Goal: Task Accomplishment & Management: Complete application form

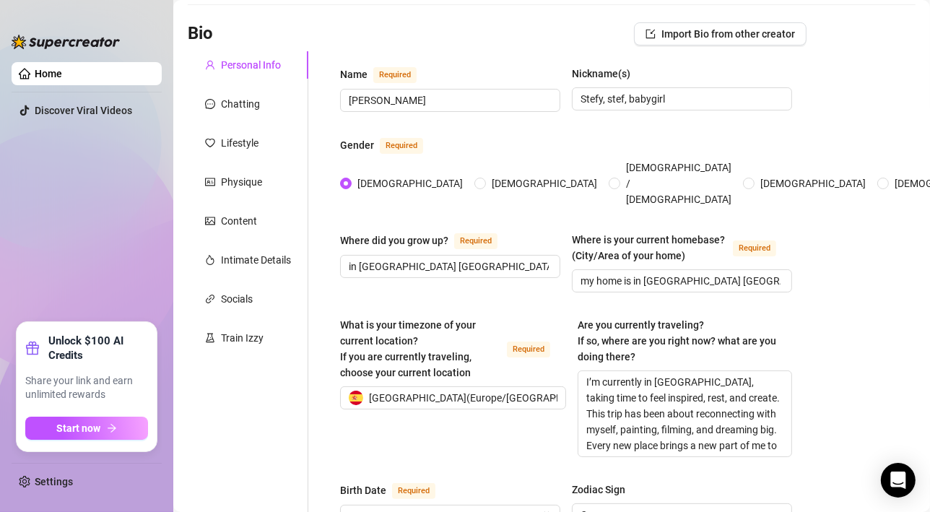
scroll to position [85, 0]
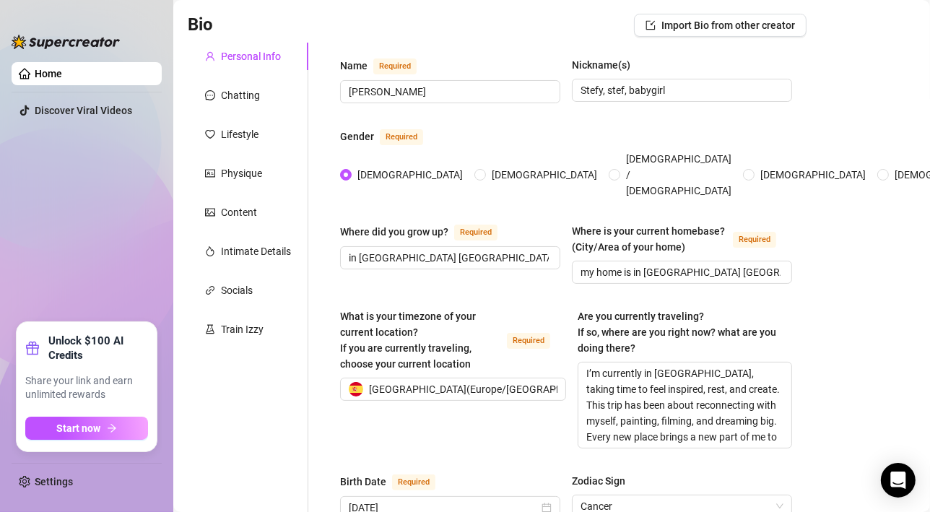
click at [240, 291] on div "Socials" at bounding box center [237, 290] width 32 height 16
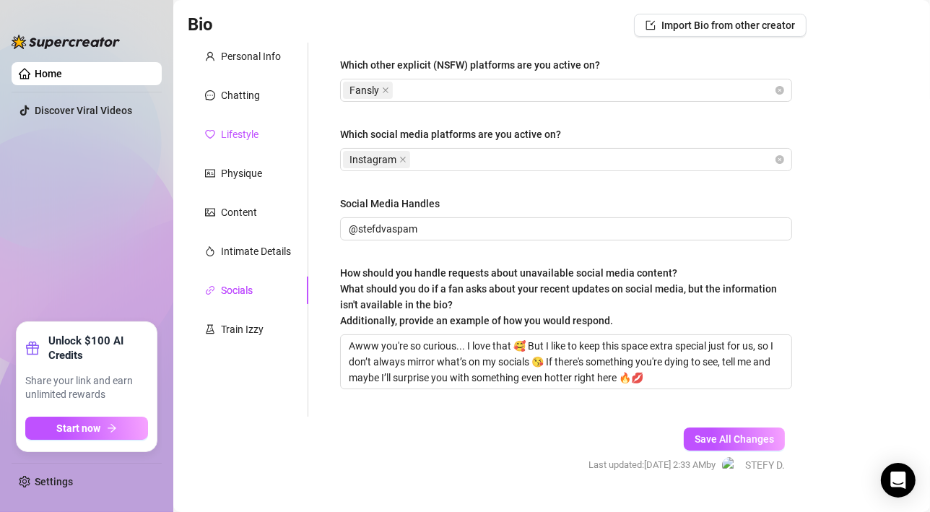
click at [230, 135] on div "Lifestyle" at bounding box center [240, 134] width 38 height 16
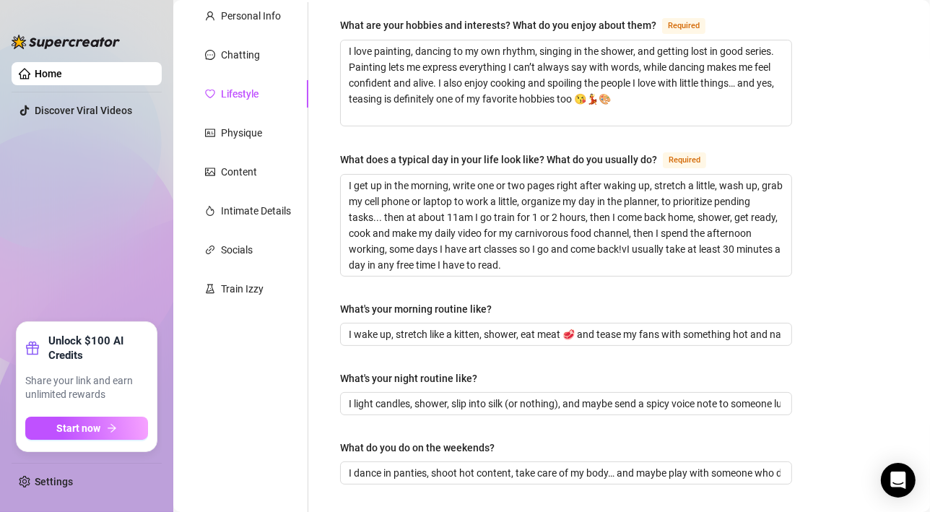
scroll to position [108, 0]
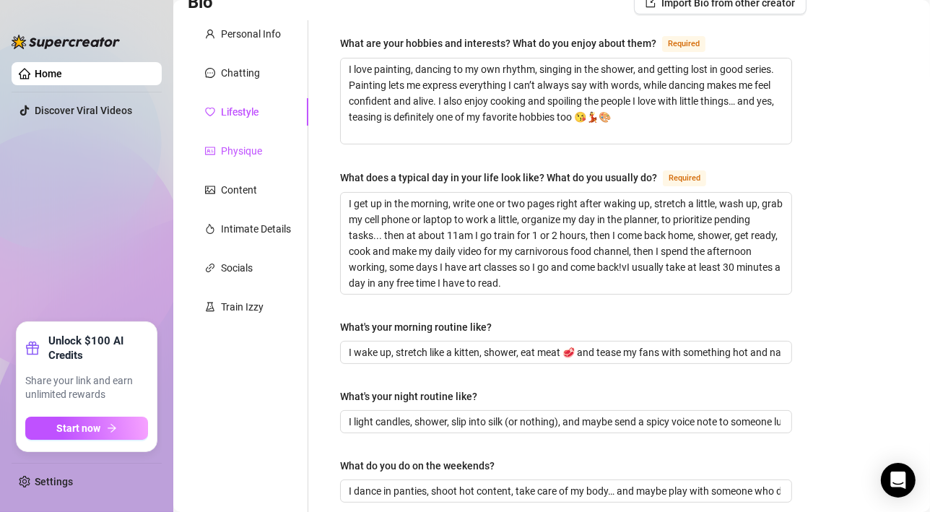
click at [241, 156] on div "Physique" at bounding box center [241, 151] width 41 height 16
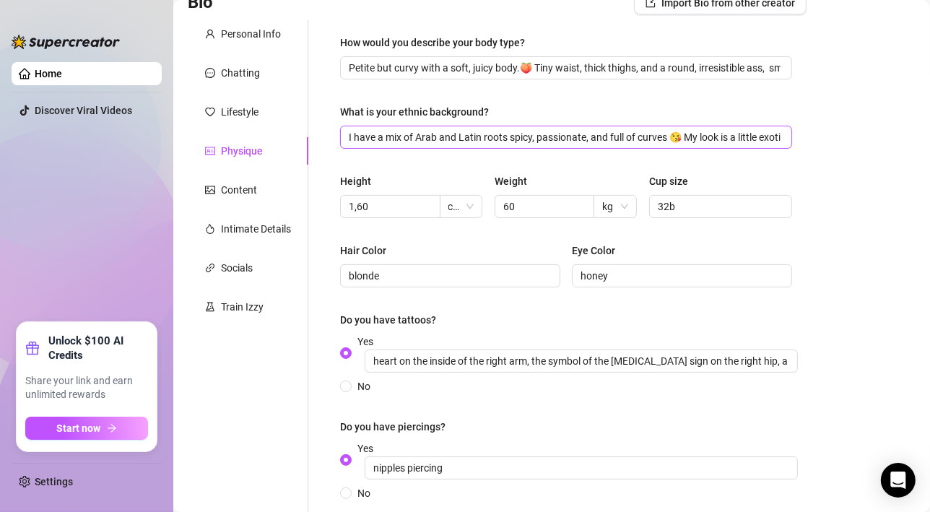
drag, startPoint x: 347, startPoint y: 138, endPoint x: 490, endPoint y: 133, distance: 143.0
click at [490, 133] on span "I have a mix of Arab and Latin roots spicy, passionate, and full of curves 😘 My…" at bounding box center [566, 137] width 452 height 23
click at [369, 139] on input "I have a mix of Arab and Latin roots spicy, passionate, and full of curves 😘 My…" at bounding box center [565, 137] width 432 height 16
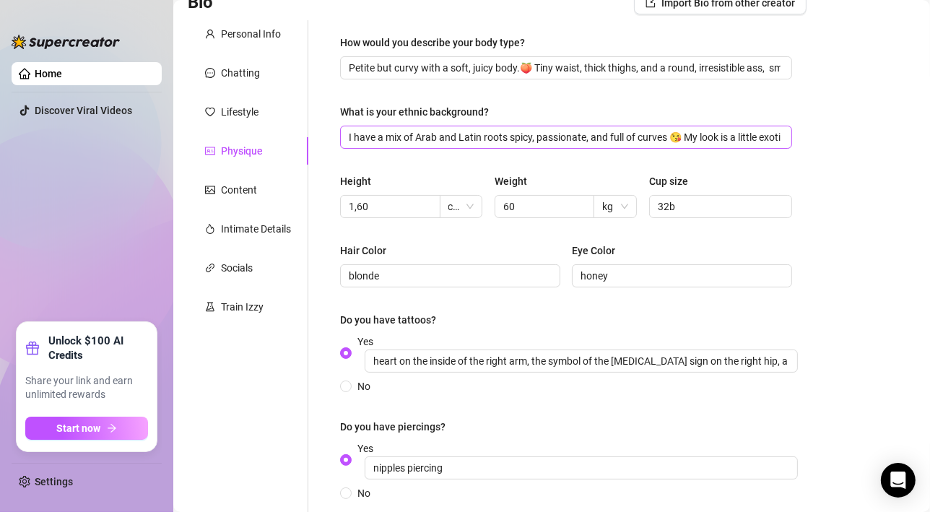
drag, startPoint x: 345, startPoint y: 134, endPoint x: 422, endPoint y: 139, distance: 77.4
click at [422, 139] on span "I have a mix of Arab and Latin roots spicy, passionate, and full of curves 😘 My…" at bounding box center [566, 137] width 452 height 23
drag, startPoint x: 345, startPoint y: 137, endPoint x: 425, endPoint y: 136, distance: 80.1
click at [425, 136] on span "I have a mix of Arab and Latin roots spicy, passionate, and full of curves 😘 My…" at bounding box center [566, 137] width 452 height 23
drag, startPoint x: 346, startPoint y: 136, endPoint x: 530, endPoint y: 135, distance: 184.8
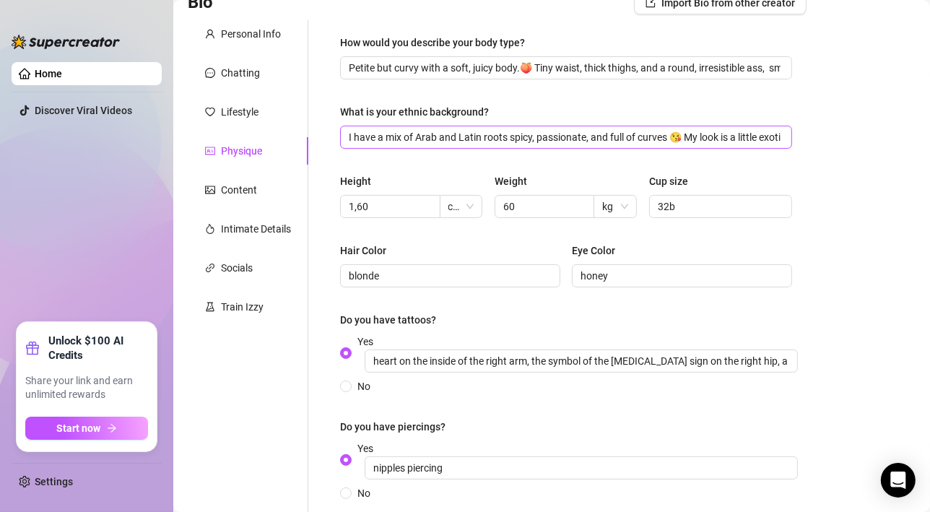
click at [530, 135] on span "I have a mix of Arab and Latin roots spicy, passionate, and full of curves 😘 My…" at bounding box center [566, 137] width 452 height 23
